Goal: Navigation & Orientation: Find specific page/section

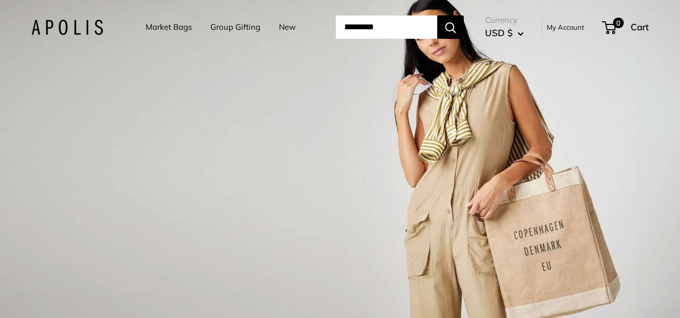
click at [176, 24] on link "Market Bags" at bounding box center [168, 27] width 46 height 15
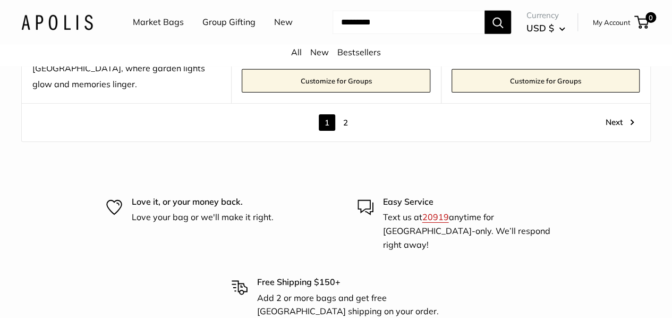
scroll to position [5713, 0]
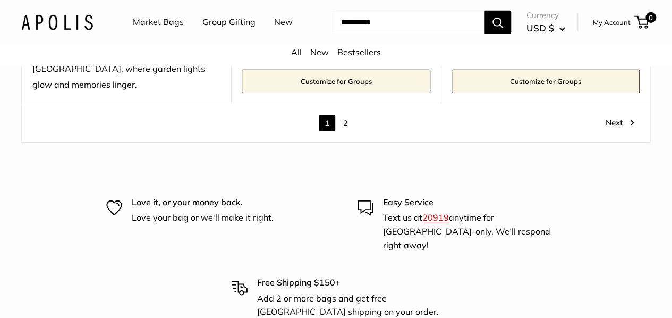
click at [345, 115] on link "2" at bounding box center [345, 123] width 16 height 16
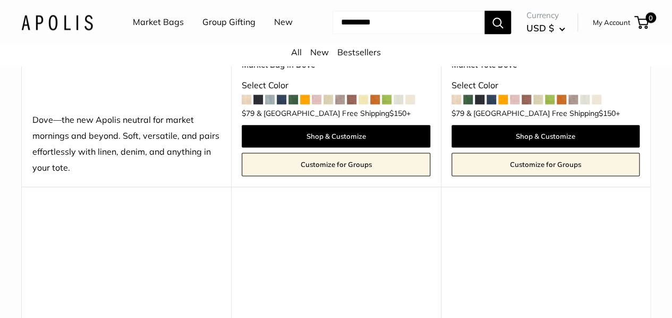
scroll to position [4653, 0]
